Goal: Task Accomplishment & Management: Use online tool/utility

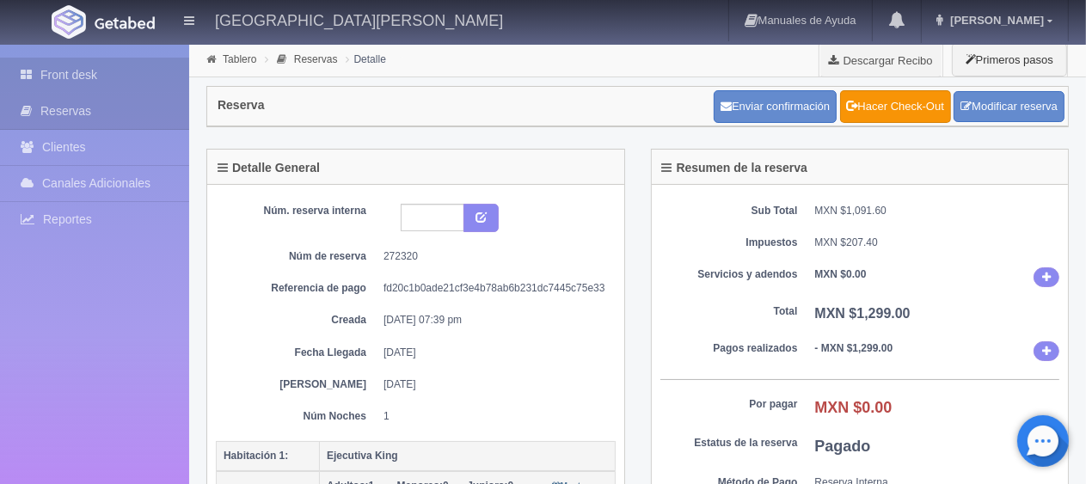
click at [100, 71] on link "Front desk" at bounding box center [94, 75] width 189 height 35
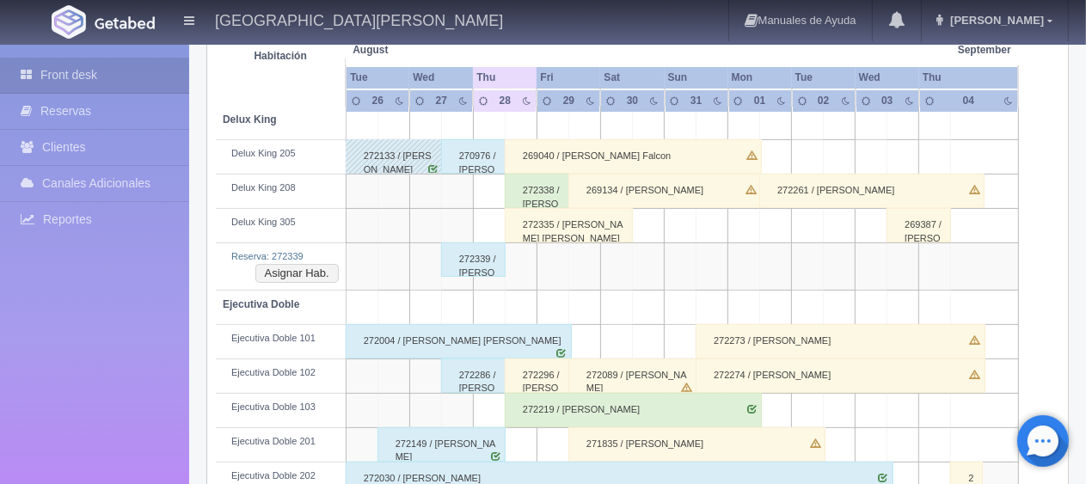
scroll to position [344, 0]
click at [487, 260] on div "272339 / [PERSON_NAME] Montserrat [PERSON_NAME]" at bounding box center [473, 260] width 64 height 34
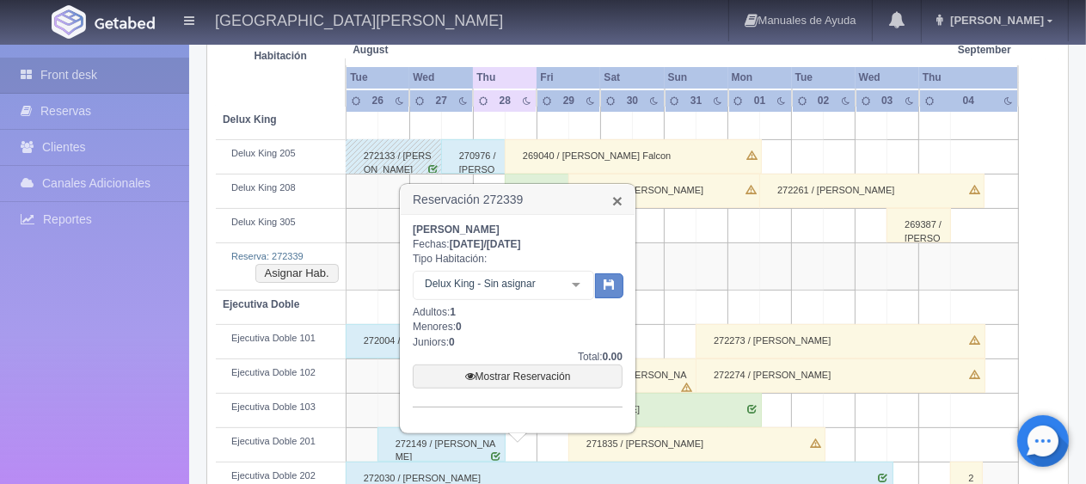
click at [616, 201] on link "×" at bounding box center [617, 201] width 10 height 18
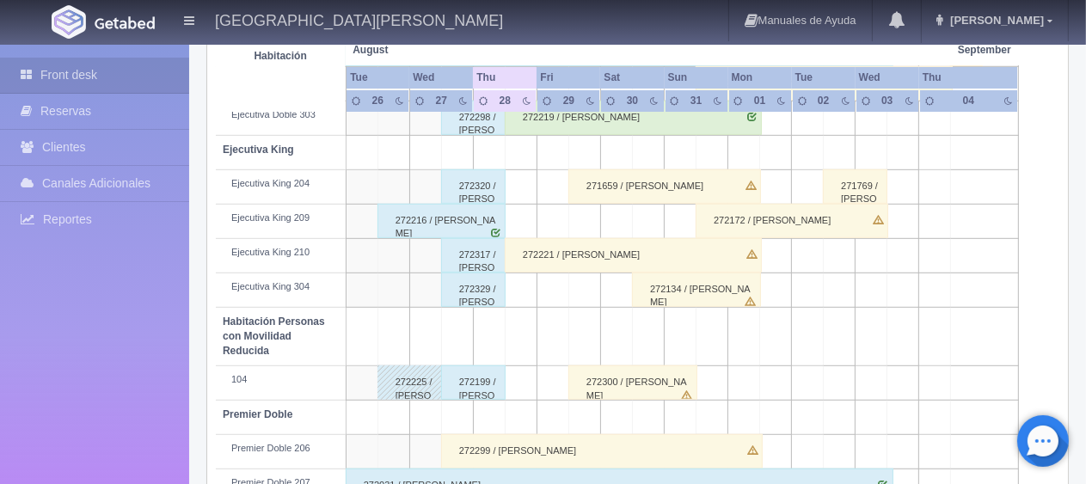
scroll to position [860, 0]
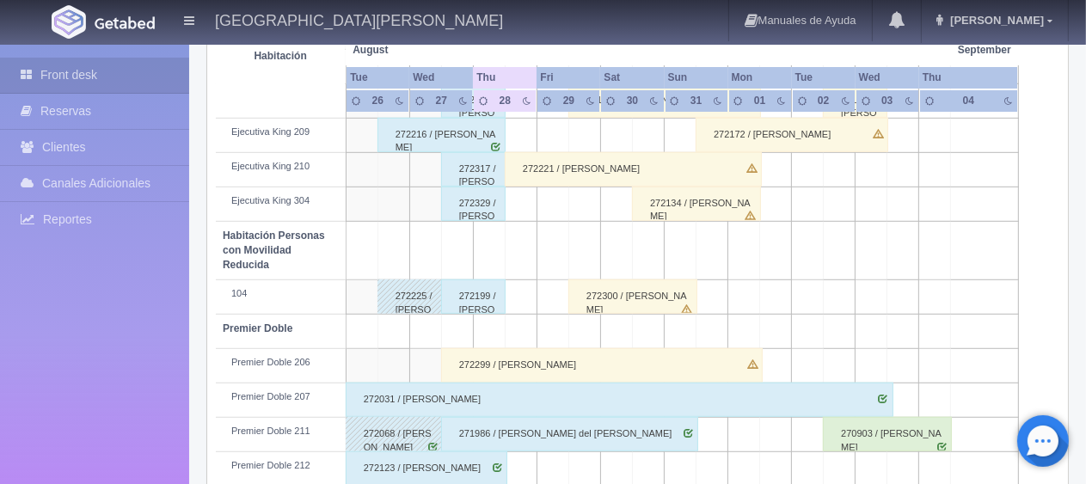
click at [494, 284] on div "272199 / [PERSON_NAME] [PERSON_NAME]" at bounding box center [473, 296] width 64 height 34
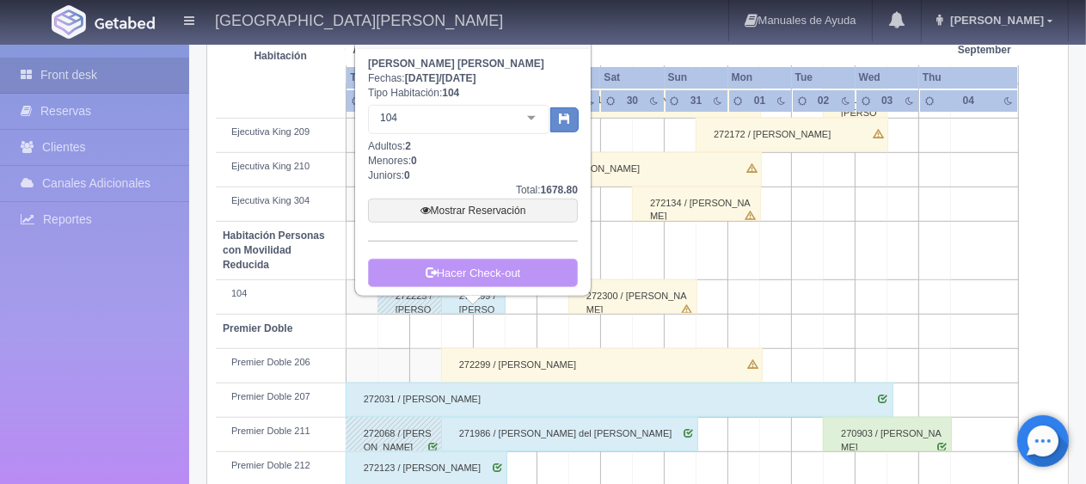
click at [490, 274] on link "Hacer Check-out" at bounding box center [473, 273] width 210 height 29
